Goal: Answer question/provide support

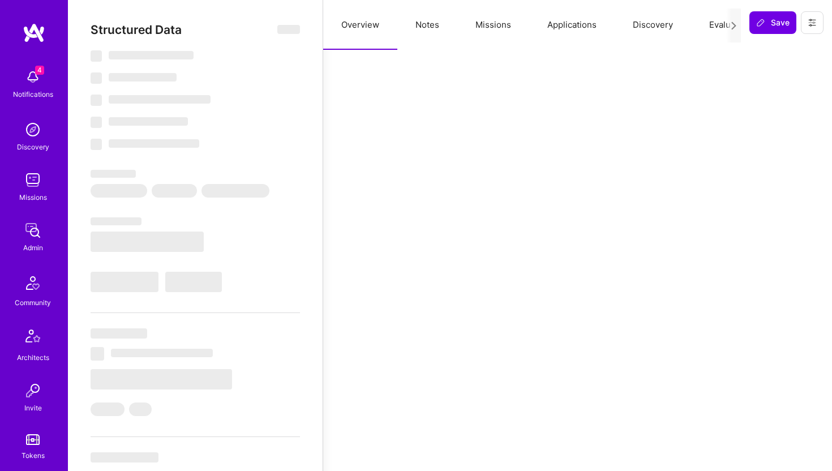
select select "Right Now"
select select "7"
select select "4"
select select "6"
select select "2"
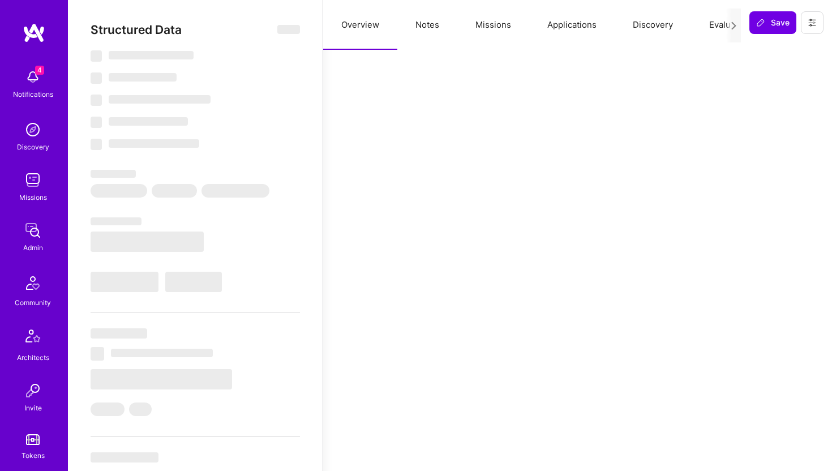
select select "US"
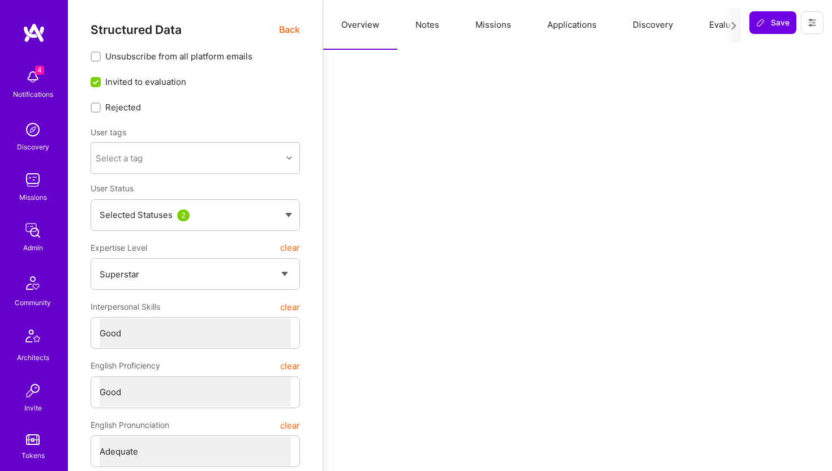
click at [712, 27] on button "Evaluation" at bounding box center [730, 25] width 78 height 50
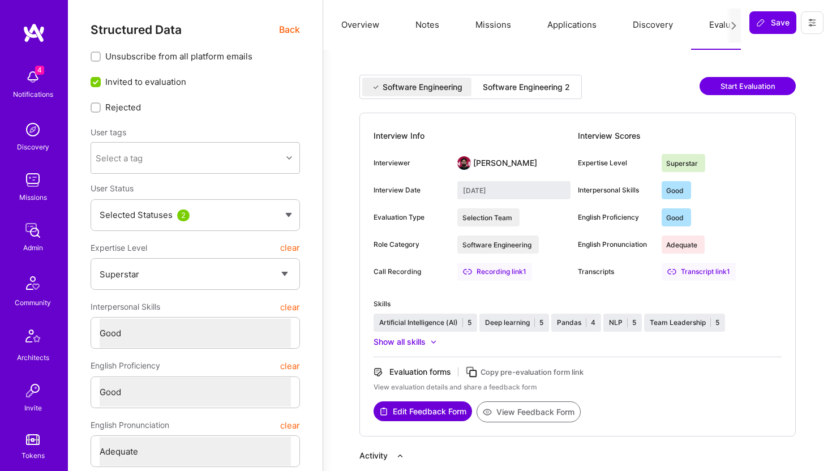
click at [534, 85] on div "Software Engineering 2" at bounding box center [526, 86] width 87 height 11
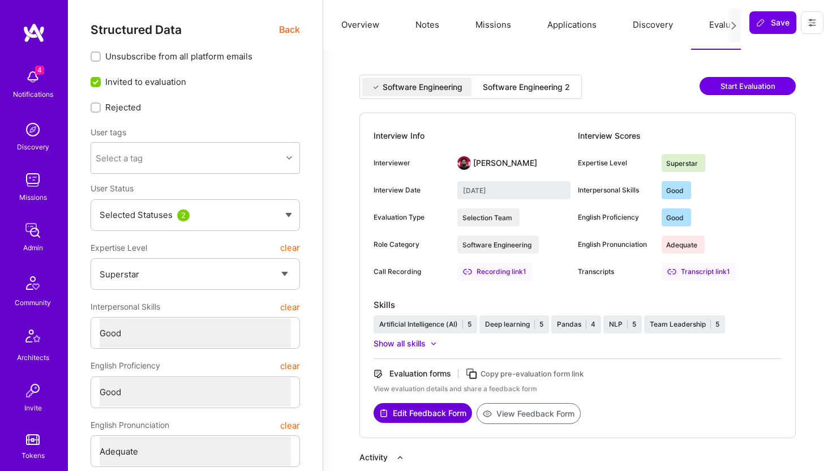
type input "[DATE]"
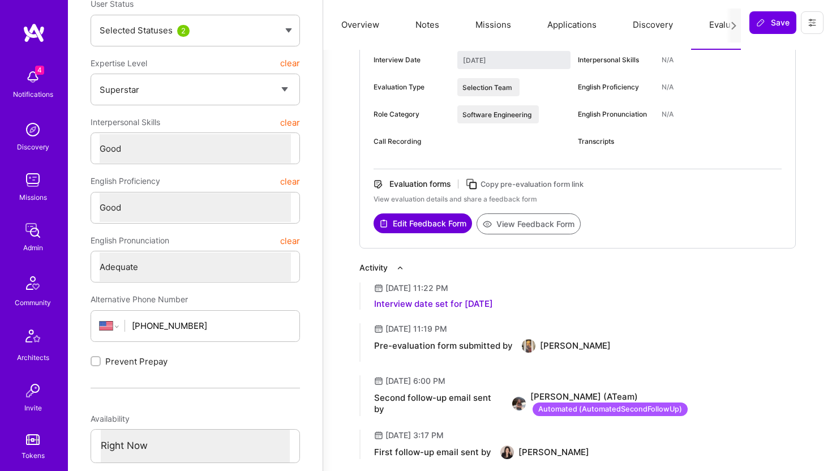
scroll to position [251, 0]
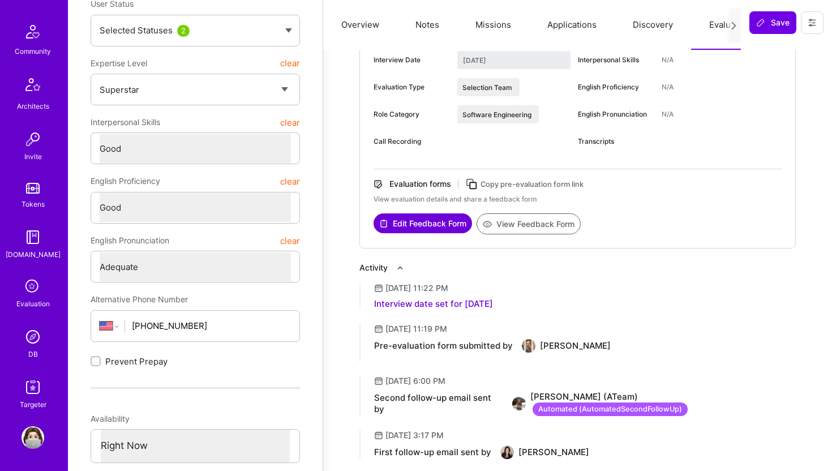
click at [33, 344] on img at bounding box center [32, 336] width 23 height 23
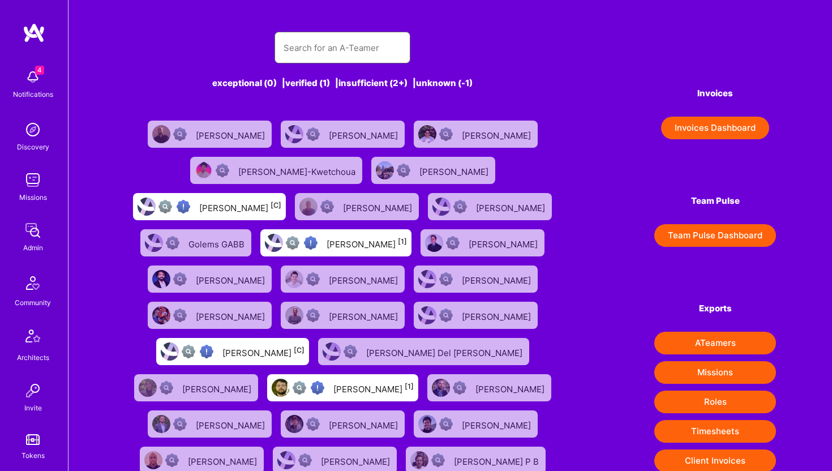
click at [312, 54] on input "text" at bounding box center [342, 47] width 118 height 29
paste input "[EMAIL_ADDRESS][DOMAIN_NAME]"
type input "[EMAIL_ADDRESS][DOMAIN_NAME]"
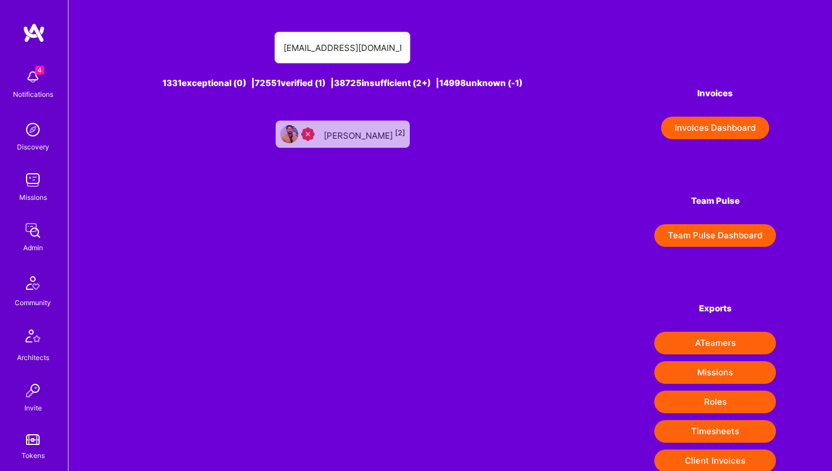
click at [356, 128] on div "[PERSON_NAME] [2]" at bounding box center [364, 134] width 81 height 15
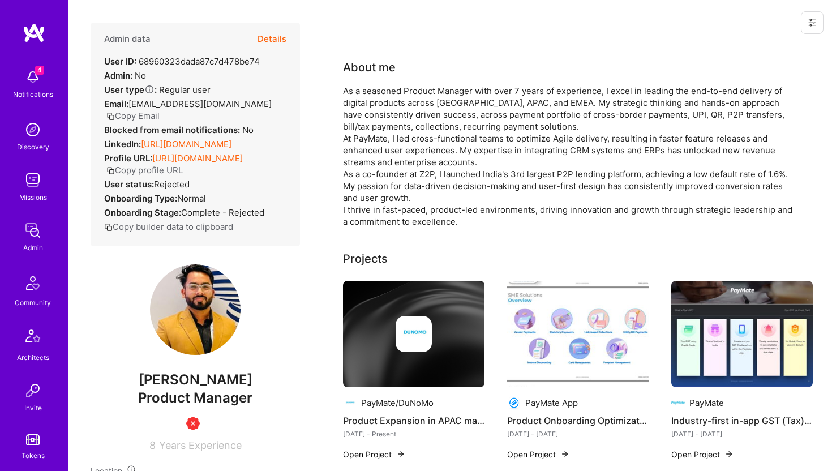
click at [160, 110] on button "Copy Email" at bounding box center [132, 116] width 53 height 12
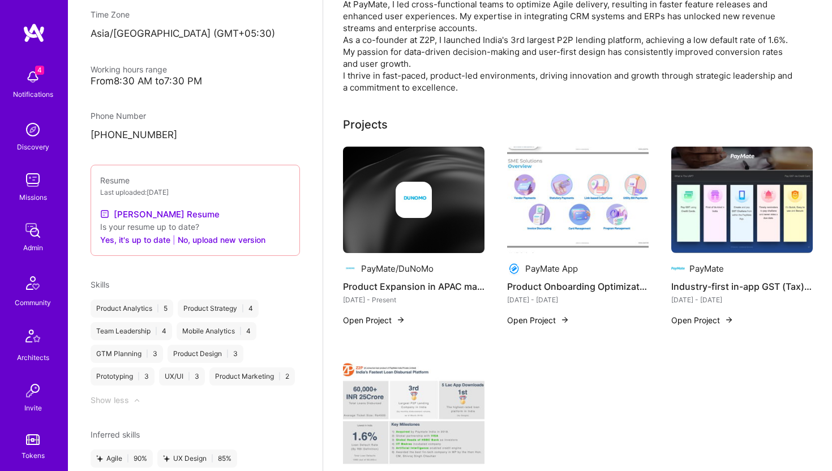
scroll to position [135, 0]
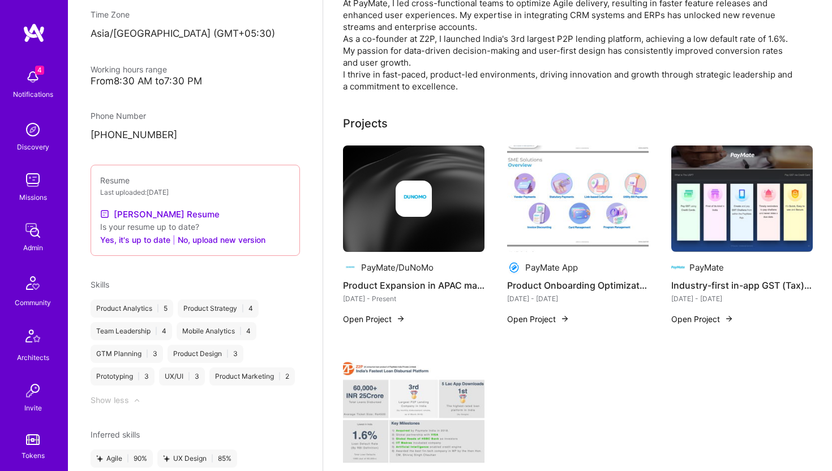
click at [407, 292] on h4 "Product Expansion in APAC market" at bounding box center [413, 285] width 141 height 15
click at [384, 238] on img at bounding box center [413, 198] width 141 height 106
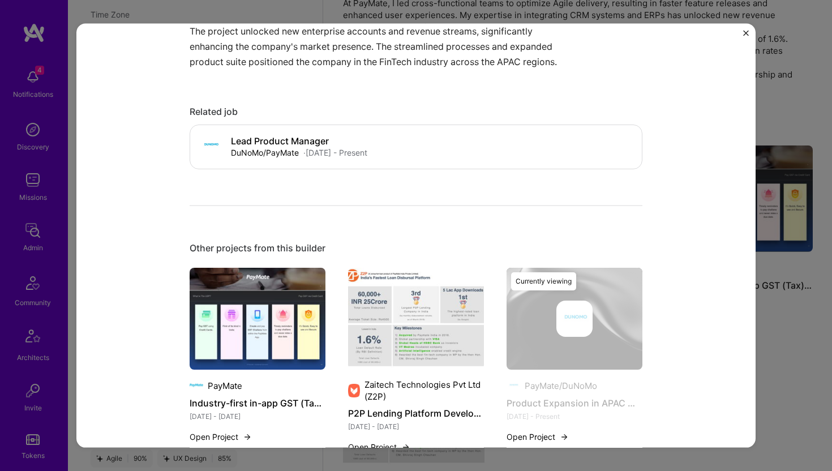
scroll to position [722, 0]
click at [813, 102] on div "Product Expansion in APAC market PayMate/DuNoMo Financial Services / Fintech, P…" at bounding box center [416, 235] width 832 height 471
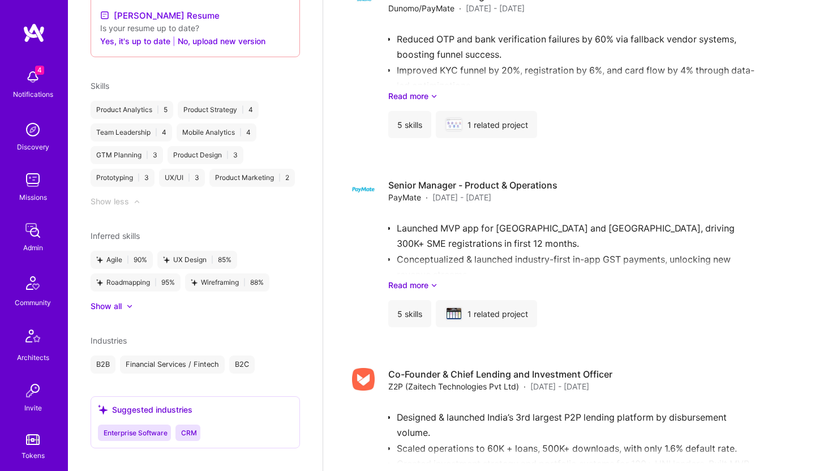
scroll to position [971, 0]
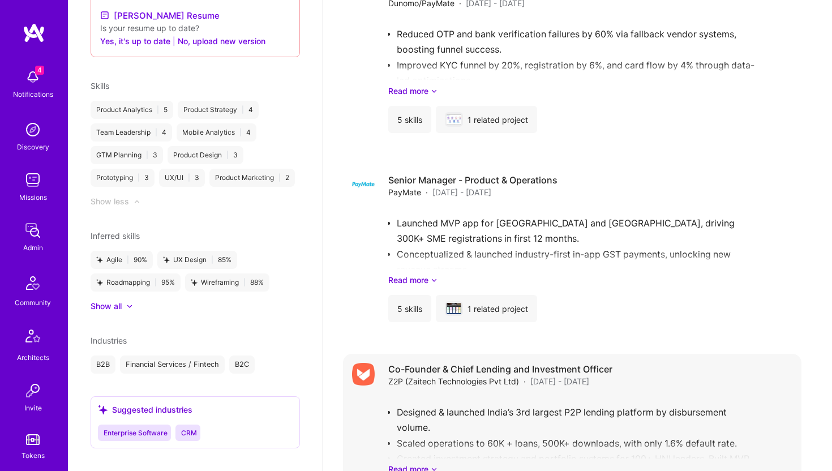
click at [394, 377] on span "Z2P (Zaitech Technologies Pvt Ltd)" at bounding box center [453, 381] width 131 height 12
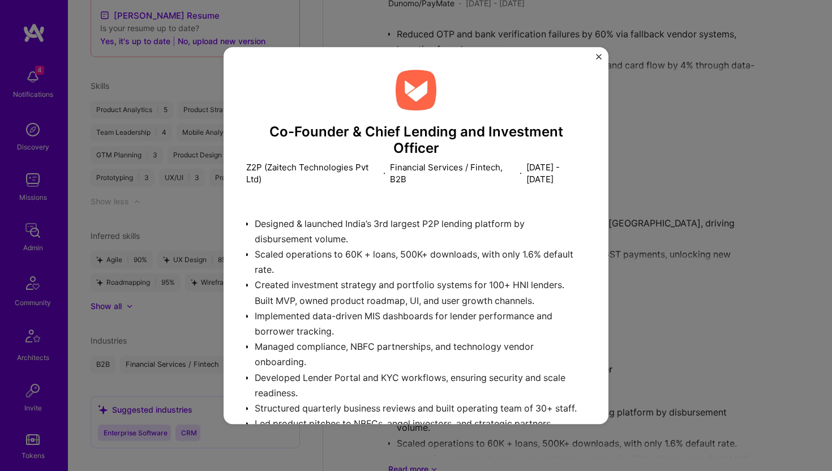
click at [597, 55] on img "Close" at bounding box center [599, 57] width 6 height 6
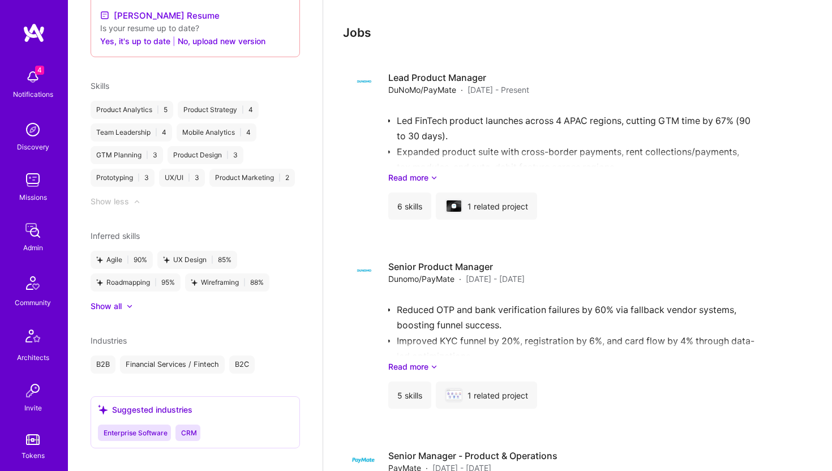
scroll to position [700, 0]
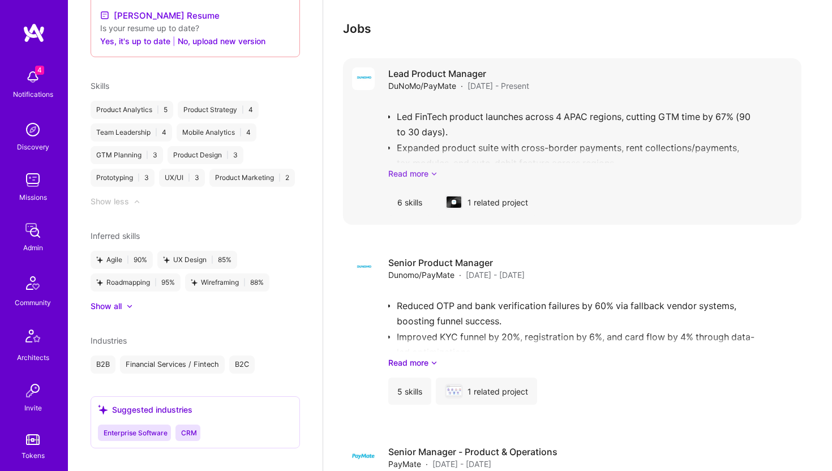
click at [417, 172] on link "Read more" at bounding box center [590, 173] width 404 height 12
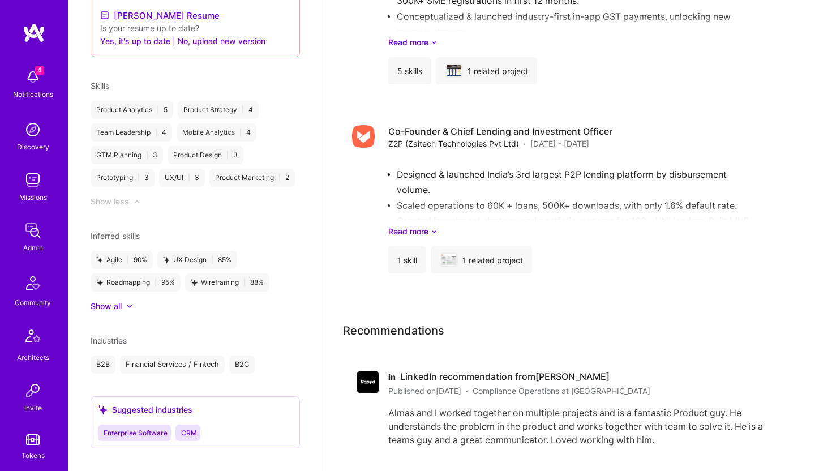
scroll to position [1422, 0]
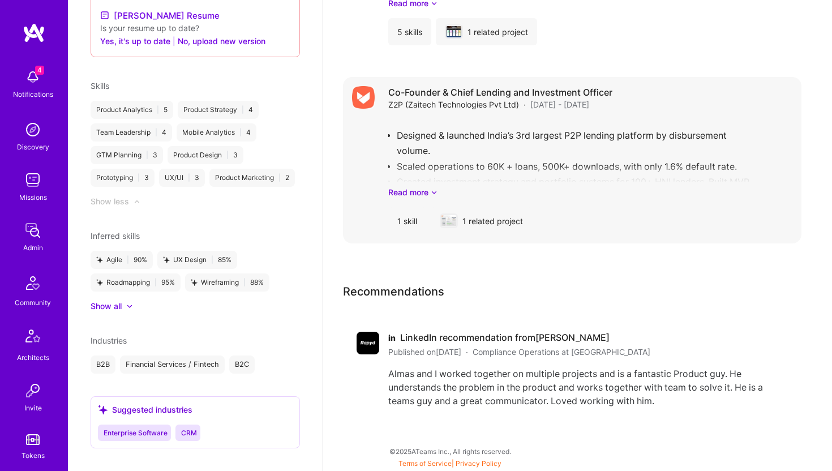
click at [494, 143] on div "Designed & launched India’s 3rd largest P2P lending platform by disbursement vo…" at bounding box center [590, 158] width 404 height 79
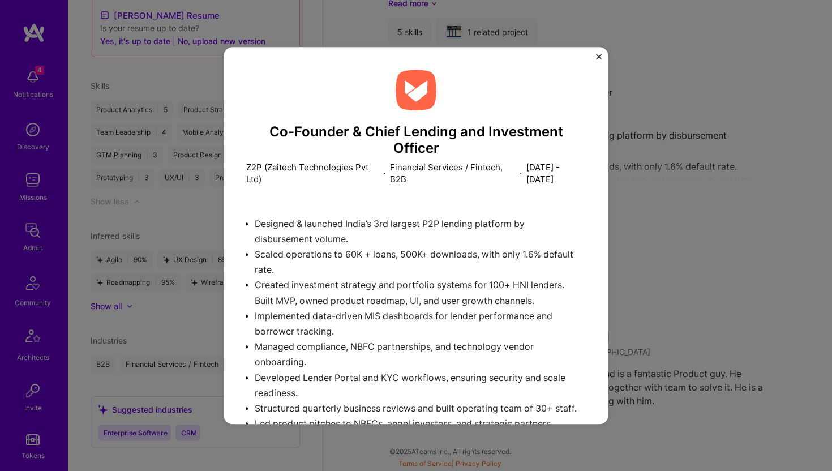
click at [600, 56] on img "Close" at bounding box center [599, 57] width 6 height 6
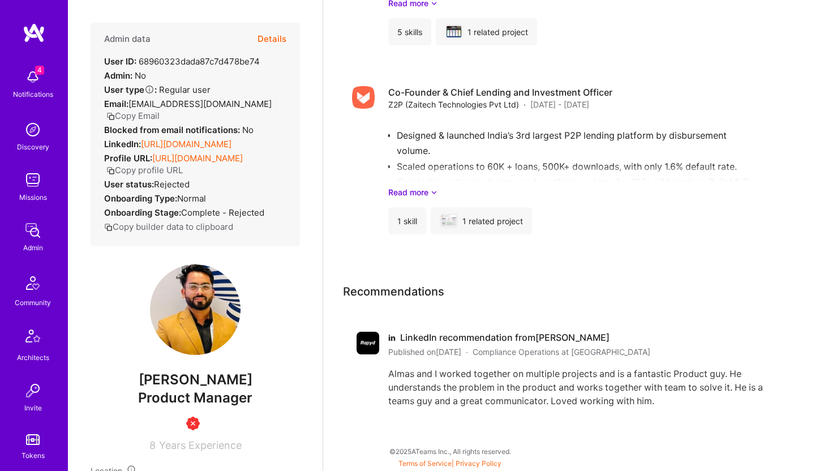
click at [268, 33] on button "Details" at bounding box center [271, 39] width 29 height 33
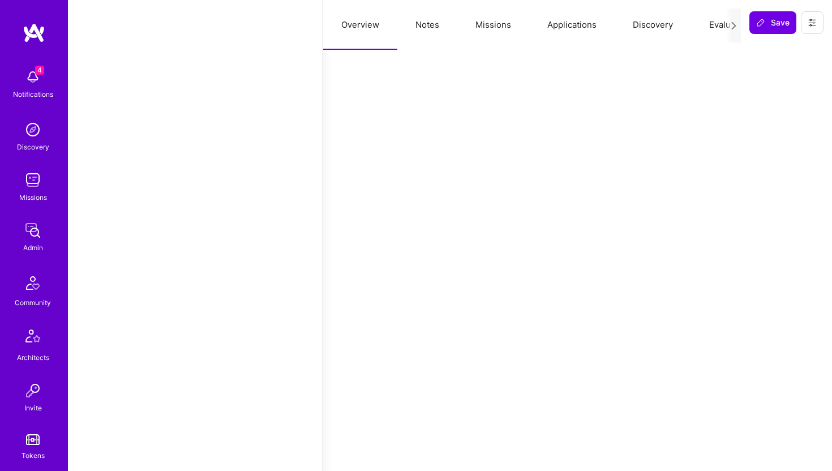
scroll to position [1427, 0]
type textarea "x"
select select "Insufficient"
select select "IN"
click at [427, 21] on button "Notes" at bounding box center [427, 25] width 60 height 50
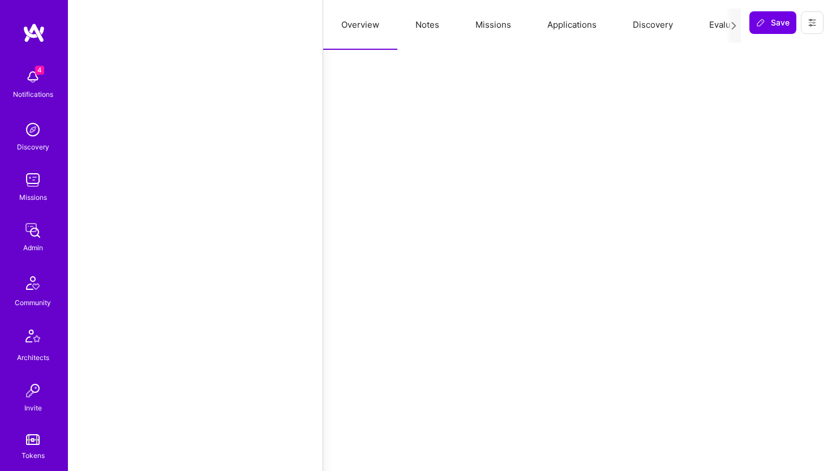
type textarea "x"
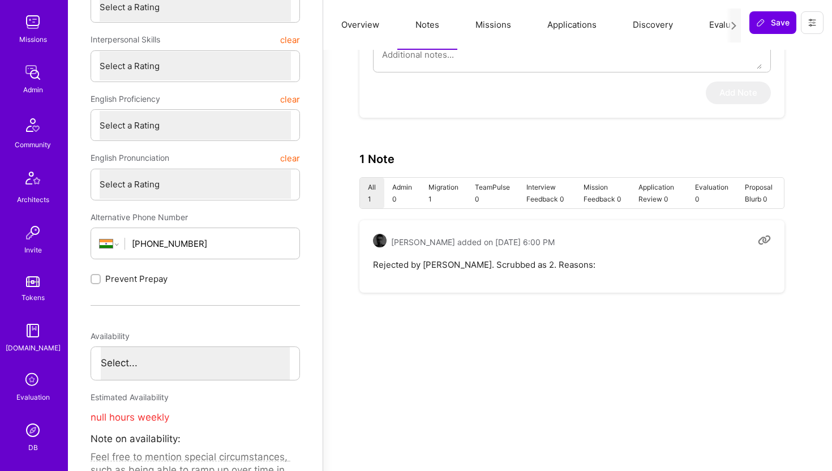
scroll to position [251, 0]
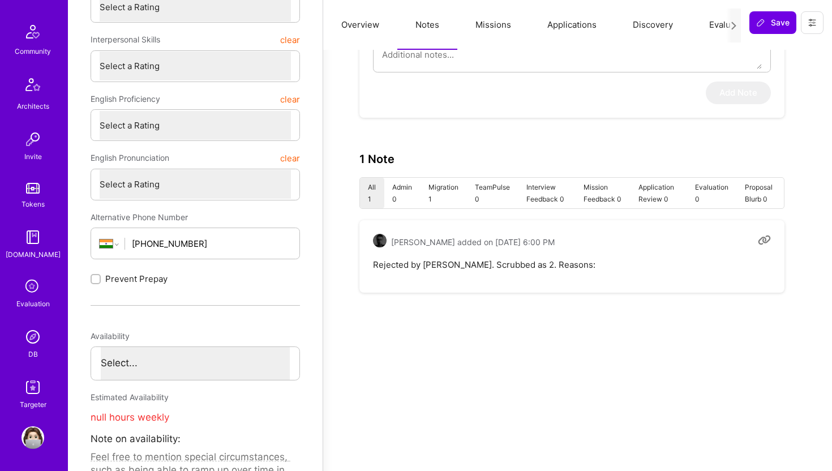
click at [38, 337] on img at bounding box center [32, 336] width 23 height 23
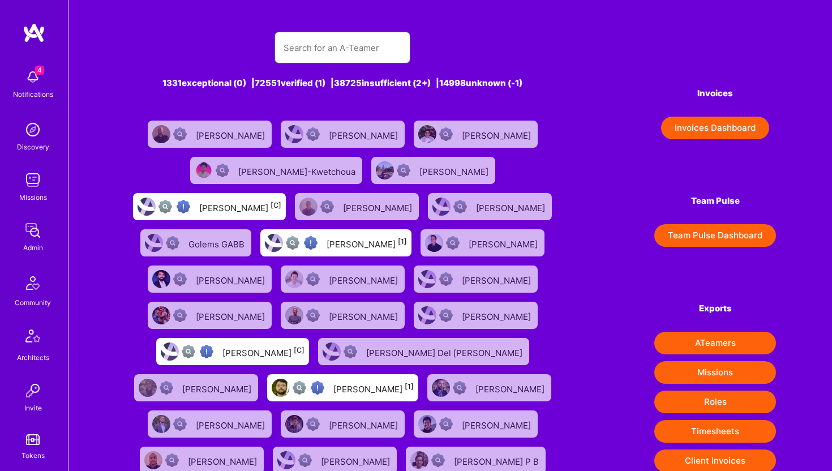
click at [352, 50] on input "text" at bounding box center [342, 47] width 118 height 29
paste input "[EMAIL_ADDRESS][DOMAIN_NAME]"
type input "[EMAIL_ADDRESS][DOMAIN_NAME]"
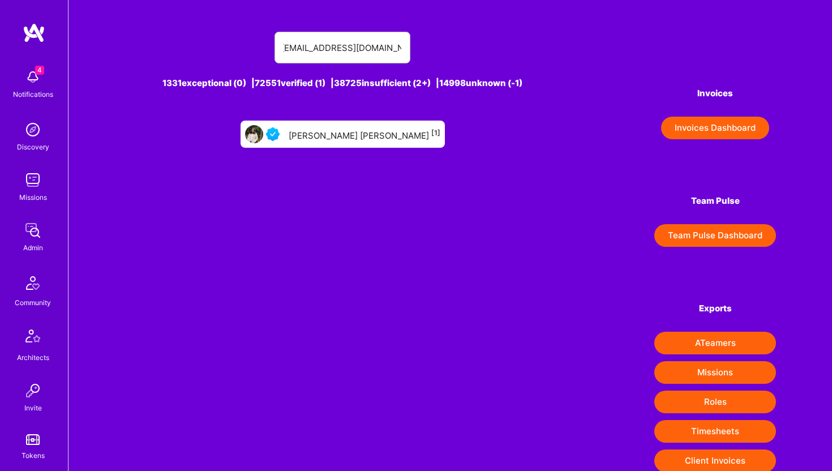
scroll to position [0, 0]
click at [365, 142] on div "[PERSON_NAME] [PERSON_NAME] [1]" at bounding box center [342, 134] width 204 height 27
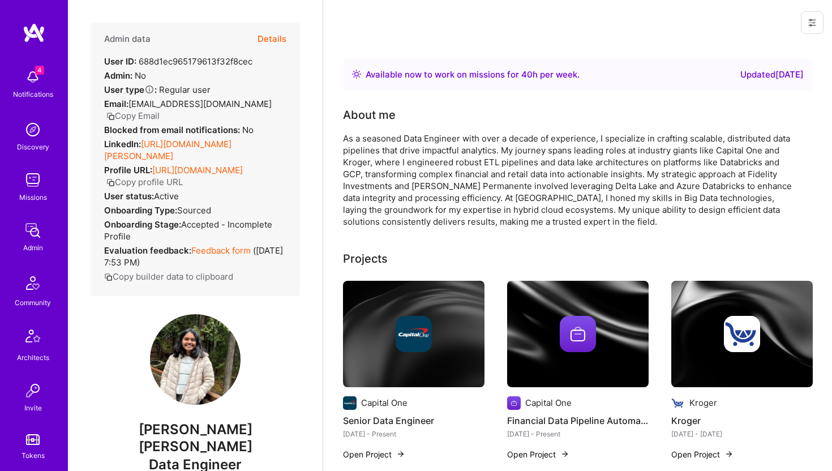
click at [272, 33] on button "Details" at bounding box center [271, 39] width 29 height 33
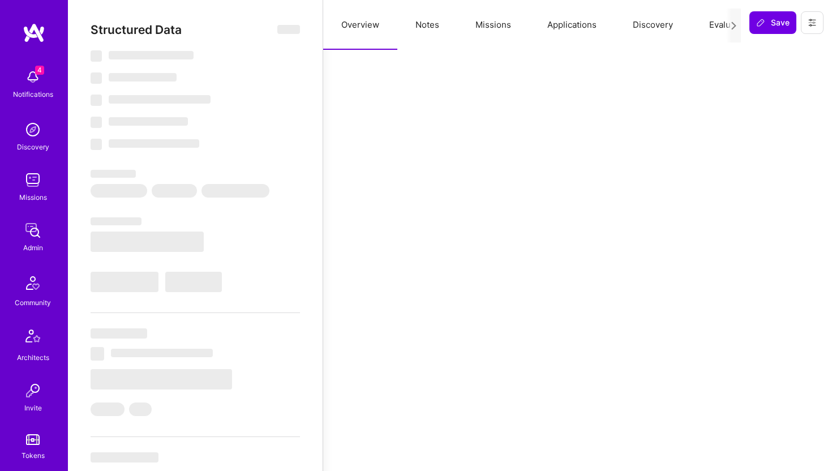
type textarea "x"
select select "Right Now"
select select "5"
select select "4"
select select "6"
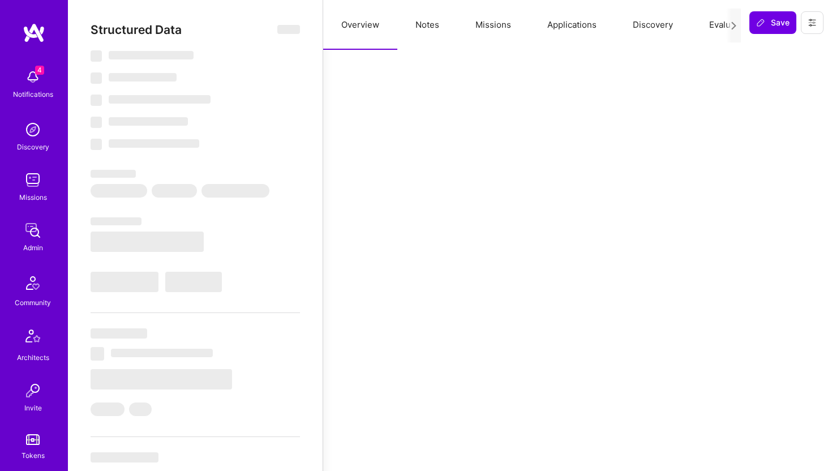
select select "6"
select select "US"
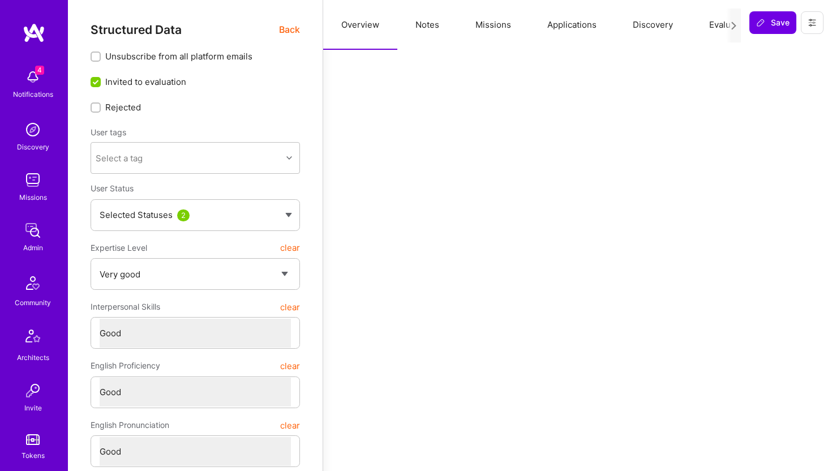
click at [427, 22] on button "Notes" at bounding box center [427, 25] width 60 height 50
type textarea "x"
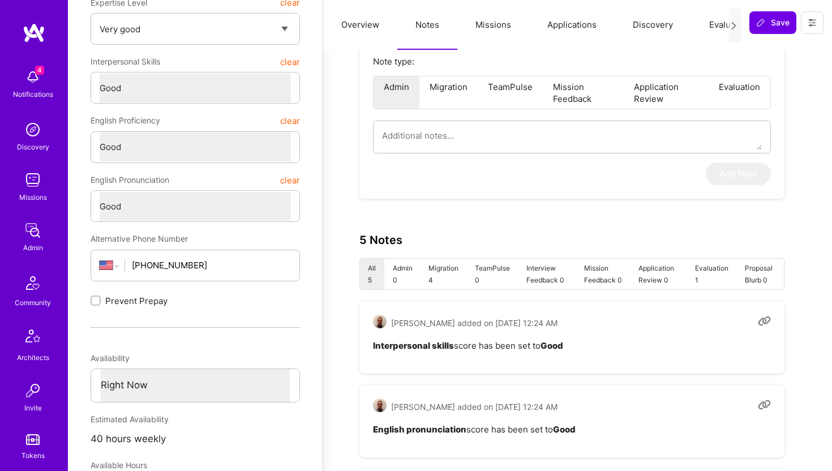
scroll to position [227, 0]
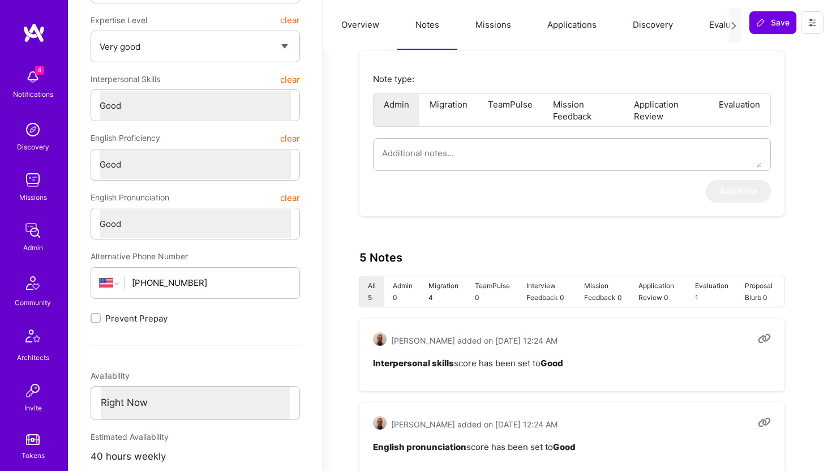
click at [586, 34] on button "Applications" at bounding box center [571, 25] width 85 height 50
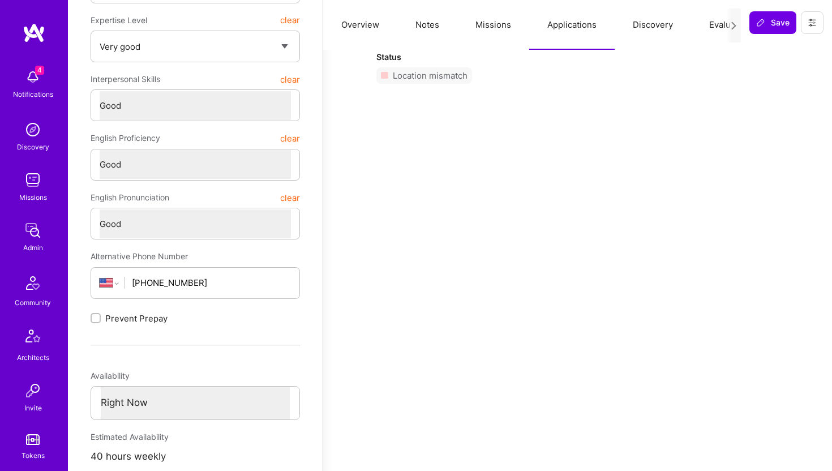
scroll to position [0, 0]
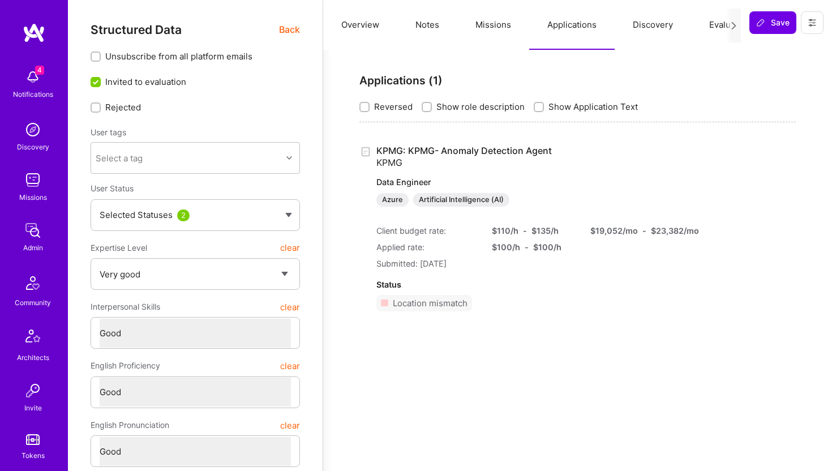
click at [456, 149] on link "KPMG: KPMG- Anomaly Detection Agent KPMG Data Engineer Azure Artificial Intelli…" at bounding box center [525, 176] width 299 height 62
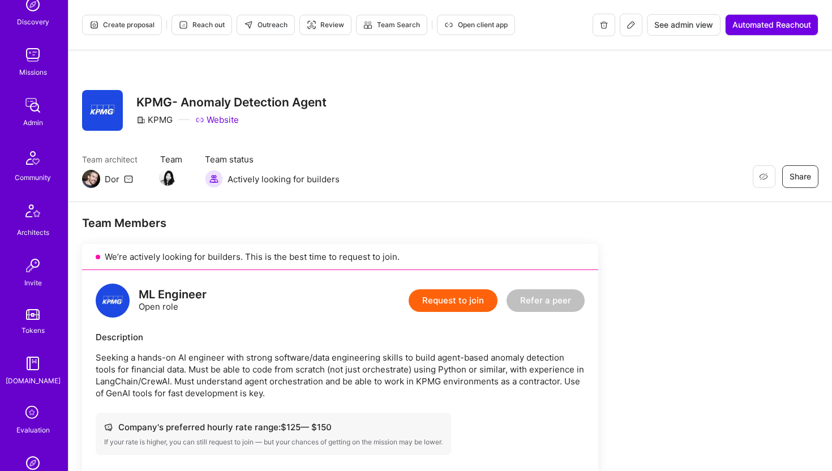
scroll to position [251, 0]
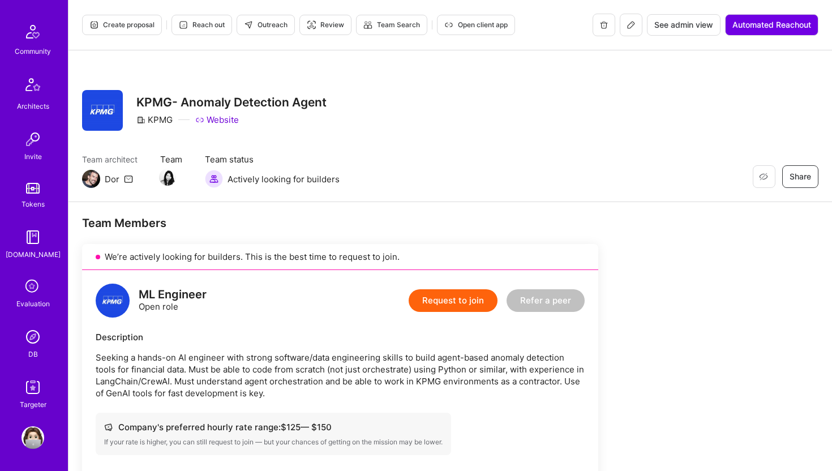
click at [38, 355] on link "DB" at bounding box center [33, 342] width 70 height 35
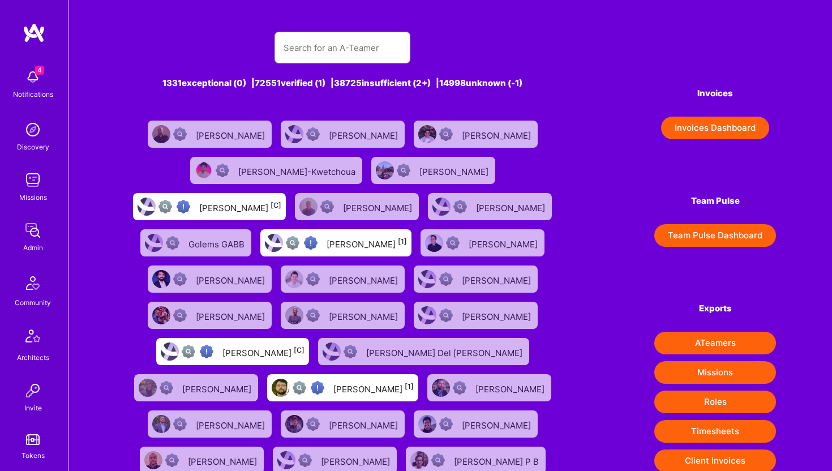
click at [36, 337] on img at bounding box center [32, 337] width 27 height 27
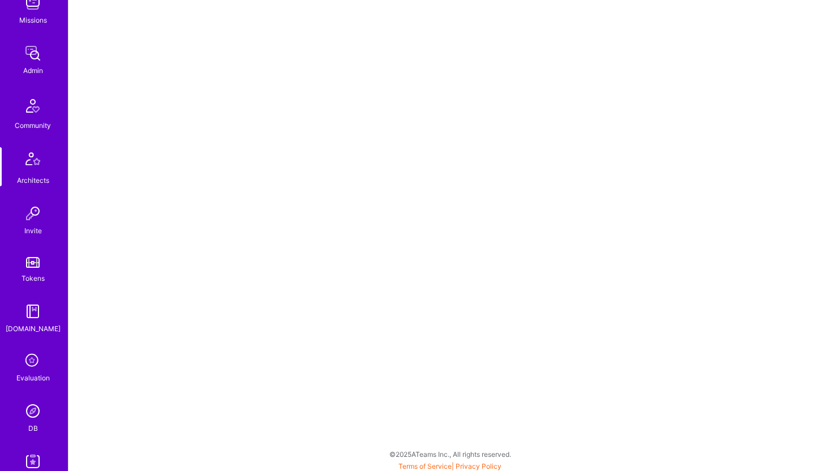
scroll to position [223, 0]
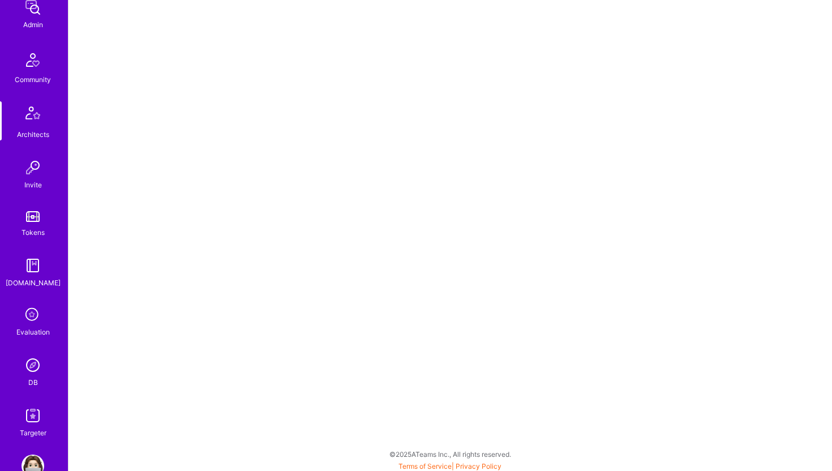
click at [31, 364] on img at bounding box center [32, 365] width 23 height 23
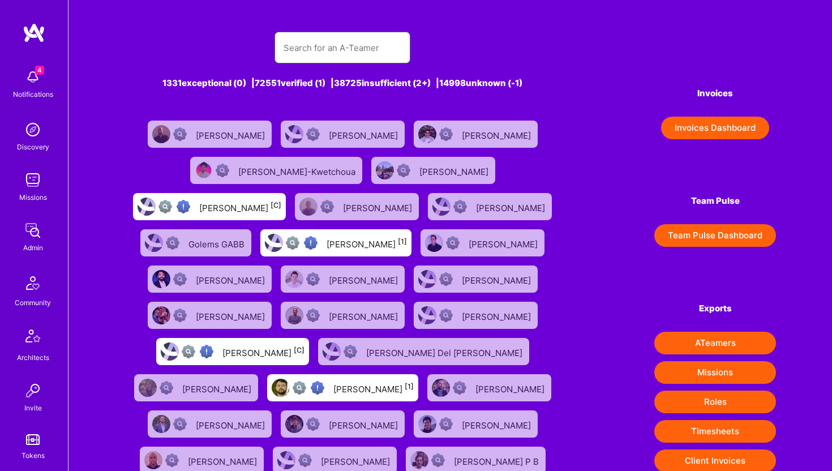
click at [324, 48] on input "text" at bounding box center [342, 47] width 118 height 29
paste input "[EMAIL_ADDRESS][DOMAIN_NAME]"
type input "[EMAIL_ADDRESS][DOMAIN_NAME]"
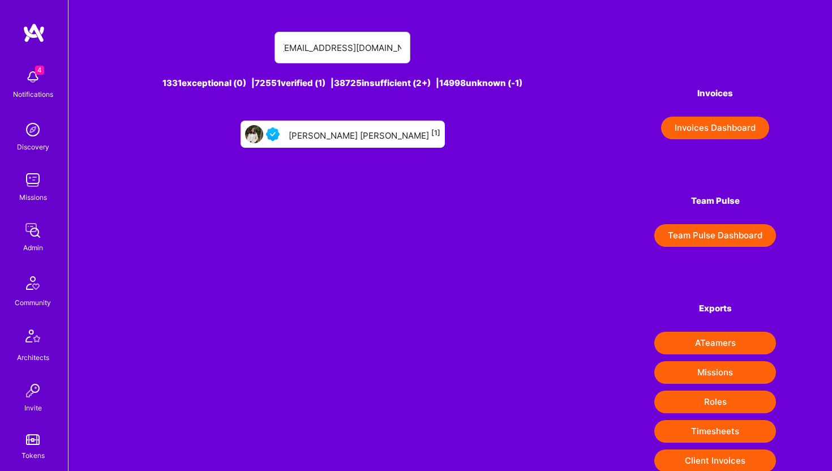
click at [357, 127] on div "[PERSON_NAME] [PERSON_NAME] [1]" at bounding box center [365, 134] width 152 height 15
